Goal: Transaction & Acquisition: Purchase product/service

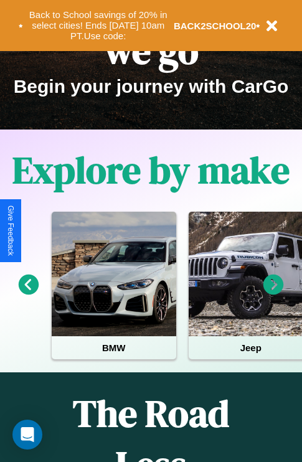
scroll to position [192, 0]
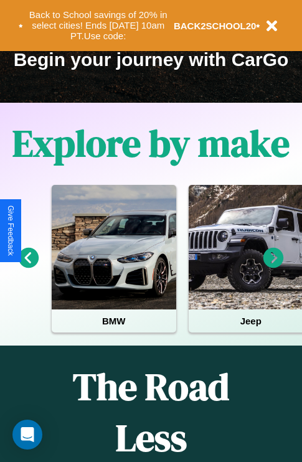
click at [273, 266] on icon at bounding box center [273, 258] width 21 height 21
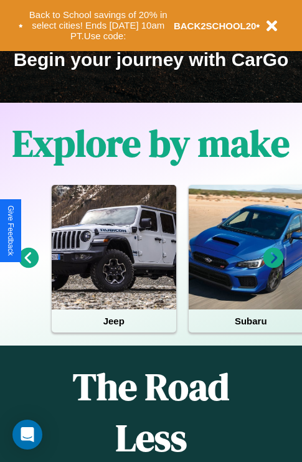
click at [273, 266] on icon at bounding box center [273, 258] width 21 height 21
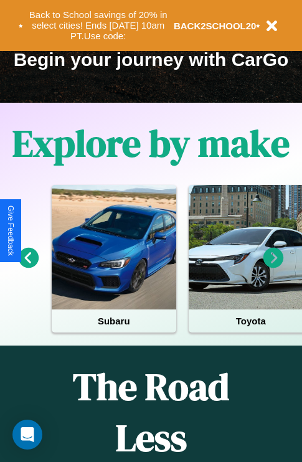
click at [273, 266] on icon at bounding box center [273, 258] width 21 height 21
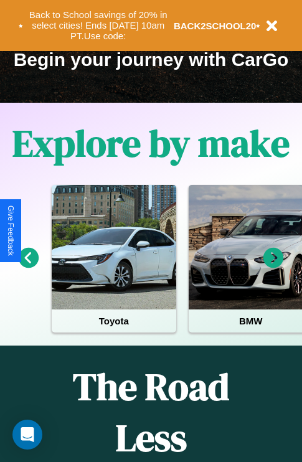
click at [273, 266] on icon at bounding box center [273, 258] width 21 height 21
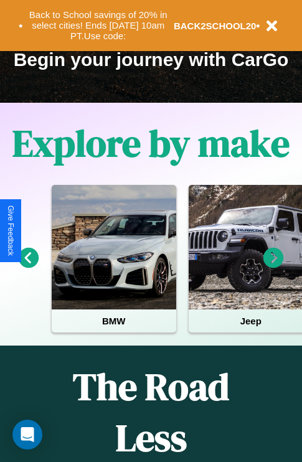
click at [28, 266] on icon at bounding box center [29, 258] width 21 height 21
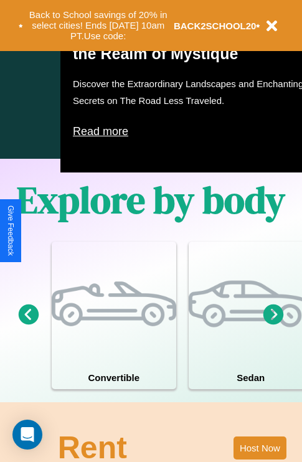
scroll to position [800, 0]
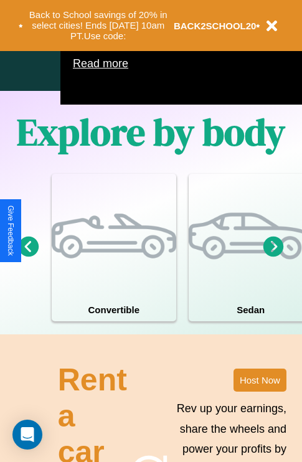
click at [273, 256] on icon at bounding box center [273, 246] width 21 height 21
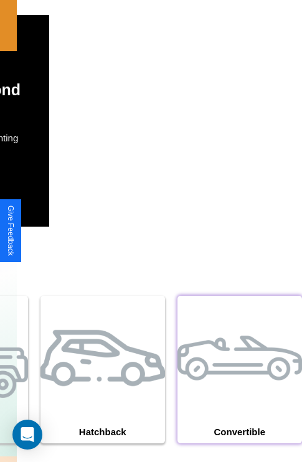
click at [239, 388] on div at bounding box center [239, 358] width 124 height 124
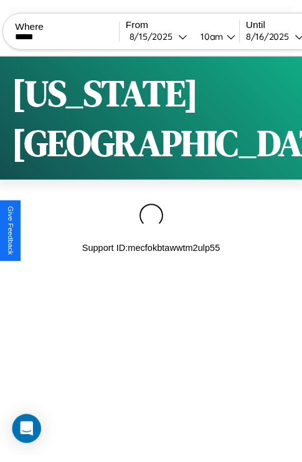
scroll to position [0, 106]
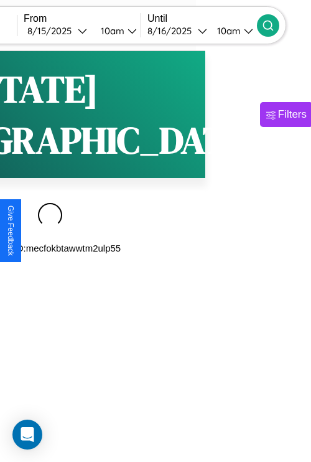
type input "*****"
click at [274, 25] on icon at bounding box center [268, 25] width 12 height 12
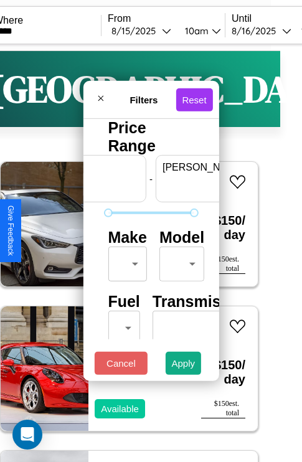
scroll to position [0, 77]
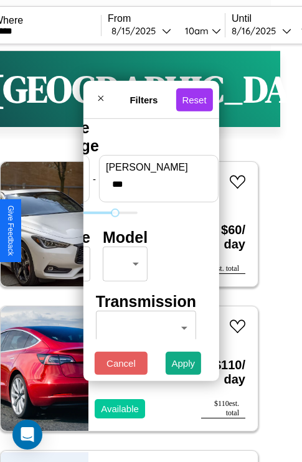
type input "***"
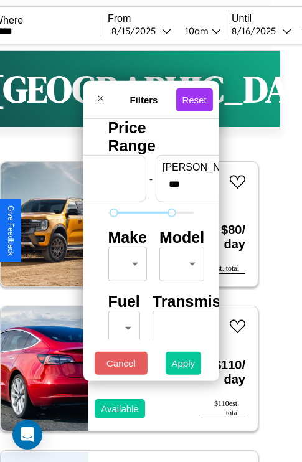
type input "**"
click at [184, 366] on button "Apply" at bounding box center [184, 363] width 36 height 23
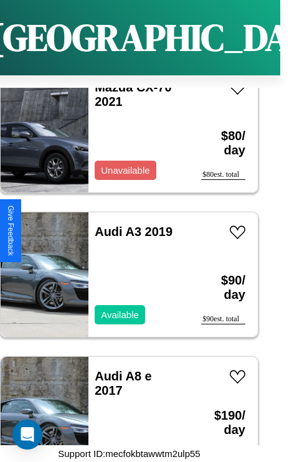
scroll to position [4088, 0]
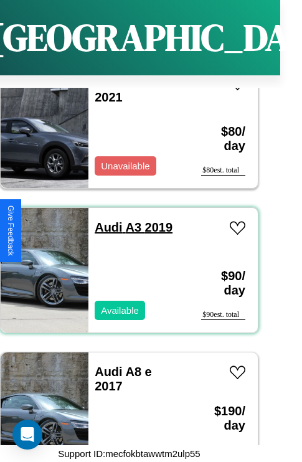
click at [105, 220] on link "Audi A3 2019" at bounding box center [134, 227] width 78 height 14
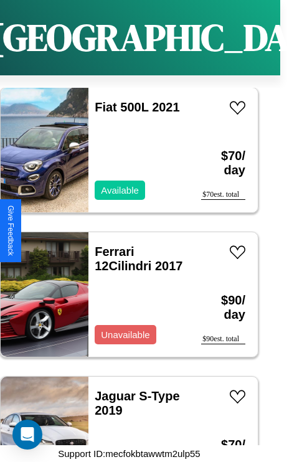
scroll to position [4522, 0]
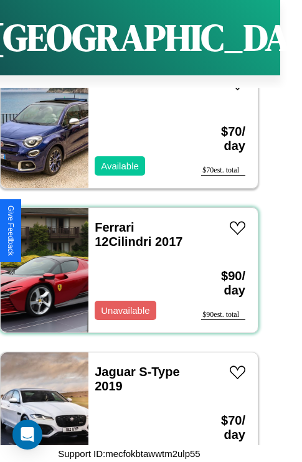
click at [124, 263] on div "Ferrari 12Cilindri 2017 Unavailable" at bounding box center [138, 270] width 100 height 124
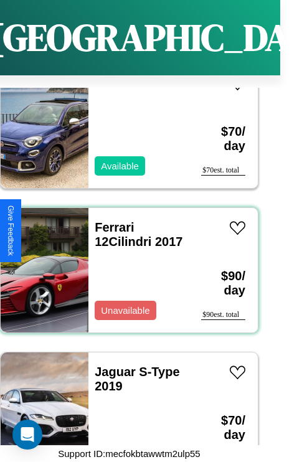
click at [124, 263] on div "Ferrari 12Cilindri 2017 Unavailable" at bounding box center [138, 270] width 100 height 124
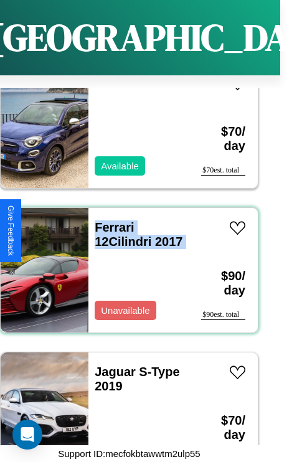
click at [124, 263] on div "Ferrari 12Cilindri 2017 Unavailable" at bounding box center [138, 270] width 100 height 124
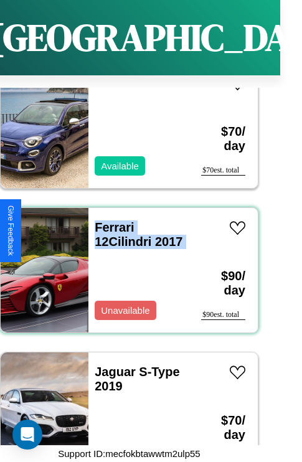
click at [124, 263] on div "Ferrari 12Cilindri 2017 Unavailable" at bounding box center [138, 270] width 100 height 124
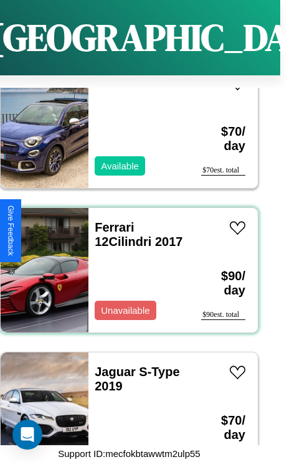
click at [124, 263] on div "Ferrari 12Cilindri 2017 Unavailable" at bounding box center [138, 270] width 100 height 124
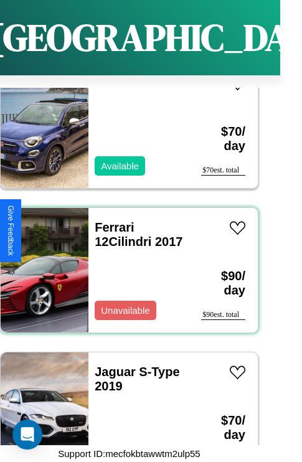
click at [124, 263] on div "Ferrari 12Cilindri 2017 Unavailable" at bounding box center [138, 270] width 100 height 124
click at [110, 220] on link "Ferrari 12Cilindri 2017" at bounding box center [139, 234] width 88 height 28
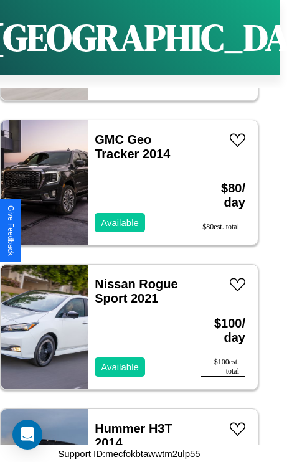
scroll to position [3511, 0]
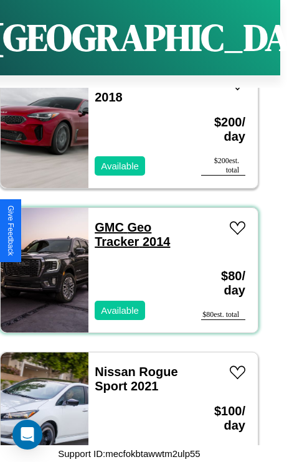
click at [105, 220] on link "GMC Geo Tracker 2014" at bounding box center [132, 234] width 75 height 28
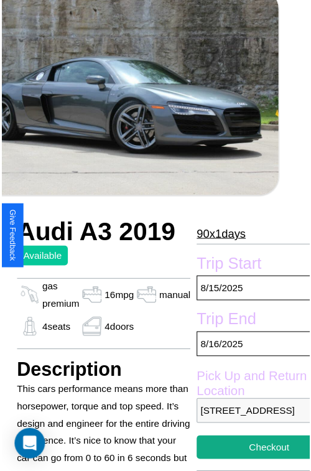
scroll to position [112, 57]
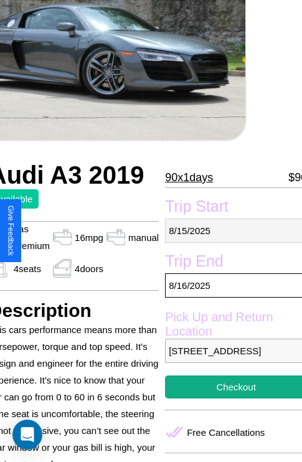
click at [230, 230] on p "8 / 15 / 2025" at bounding box center [236, 230] width 142 height 24
select select "*"
select select "****"
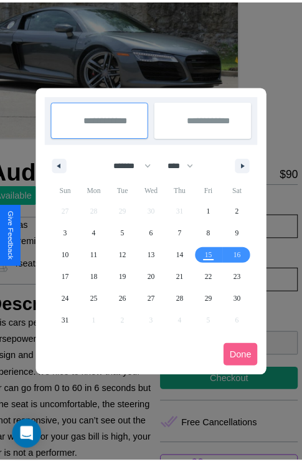
scroll to position [0, 57]
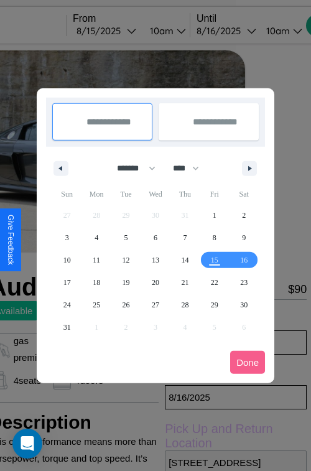
click at [123, 30] on div at bounding box center [155, 235] width 311 height 471
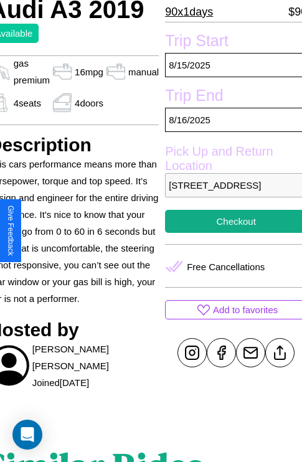
scroll to position [285, 57]
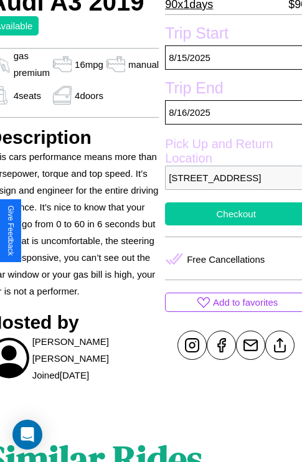
click at [230, 225] on button "Checkout" at bounding box center [236, 213] width 142 height 23
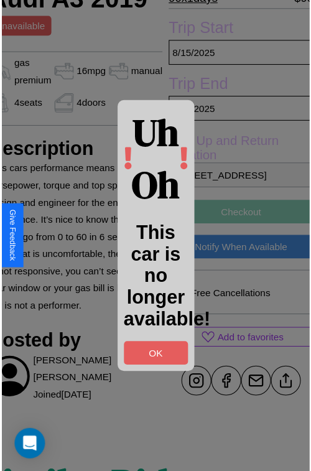
scroll to position [288, 57]
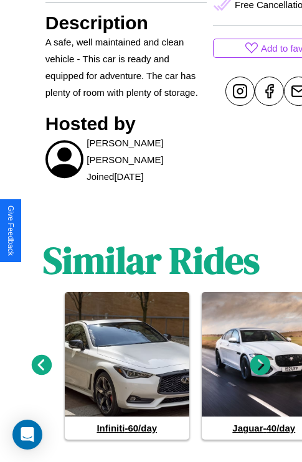
scroll to position [609, 0]
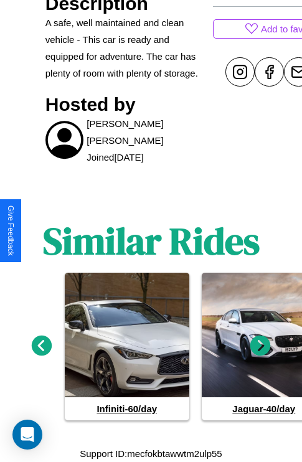
click at [41, 346] on icon at bounding box center [42, 345] width 21 height 21
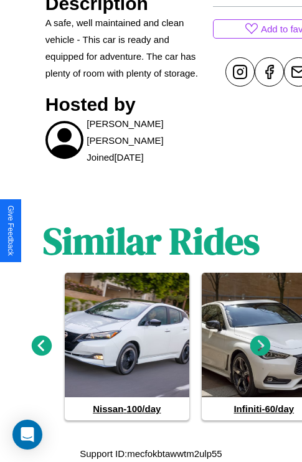
click at [260, 346] on icon at bounding box center [260, 345] width 21 height 21
